Goal: Find contact information: Find contact information

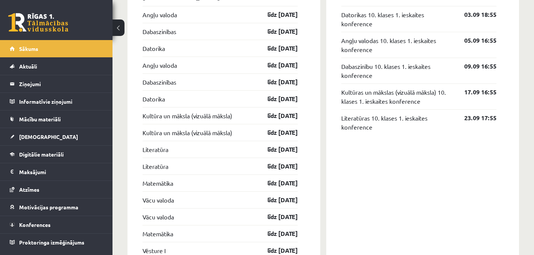
scroll to position [631, 0]
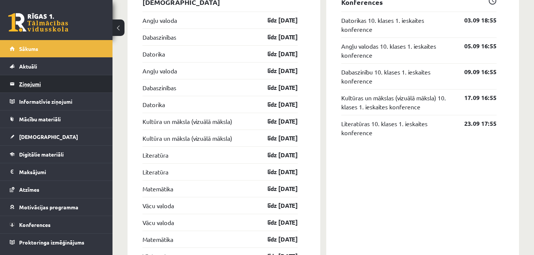
click at [32, 81] on legend "Ziņojumi 0" at bounding box center [61, 83] width 84 height 17
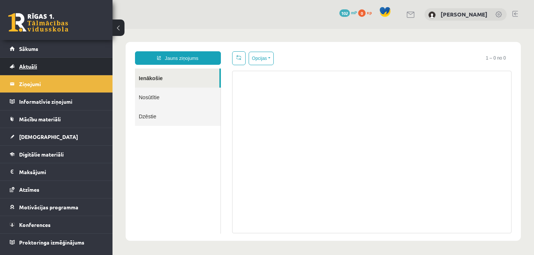
click at [31, 63] on link "Aktuāli" at bounding box center [56, 66] width 93 height 17
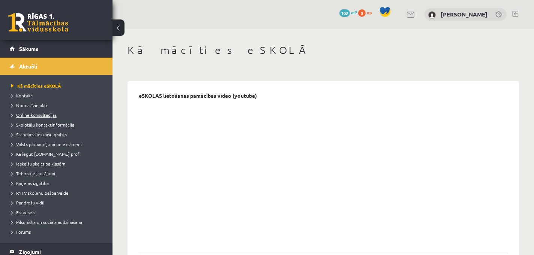
click at [35, 117] on link "Online konsultācijas" at bounding box center [58, 115] width 94 height 7
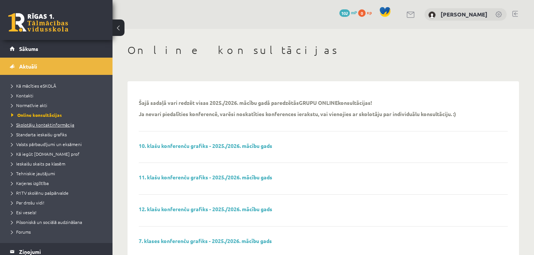
click at [41, 127] on span "Skolotāju kontaktinformācija" at bounding box center [42, 125] width 63 height 6
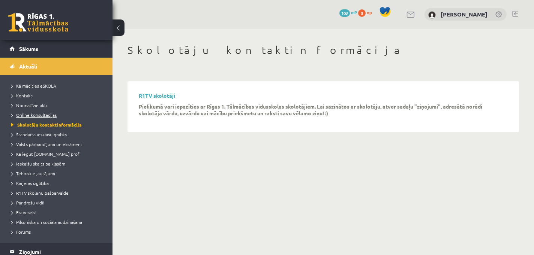
click at [43, 117] on span "Online konsultācijas" at bounding box center [33, 115] width 45 height 6
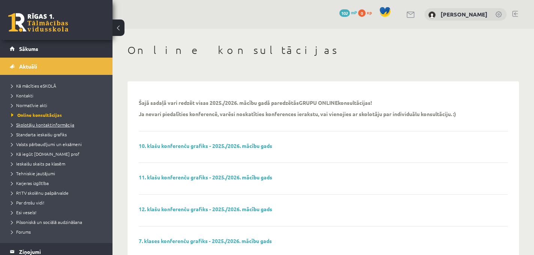
click at [44, 127] on link "Skolotāju kontaktinformācija" at bounding box center [58, 124] width 94 height 7
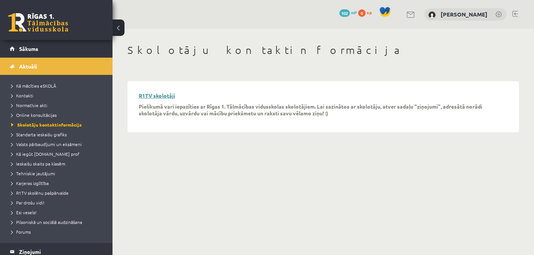
click at [159, 95] on link "R1TV skolotāji" at bounding box center [157, 95] width 36 height 7
click at [163, 96] on link "R1TV skolotāji" at bounding box center [157, 95] width 36 height 7
